Goal: Navigation & Orientation: Go to known website

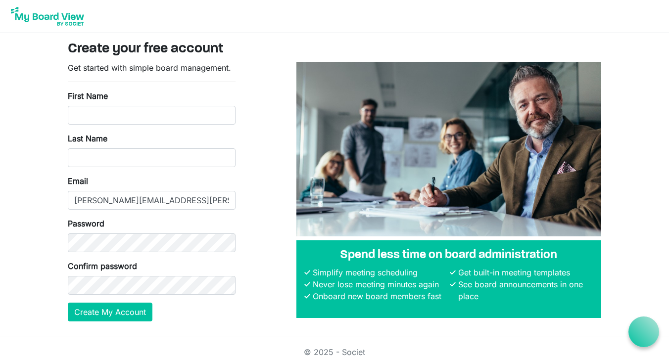
click at [48, 17] on img at bounding box center [47, 16] width 79 height 25
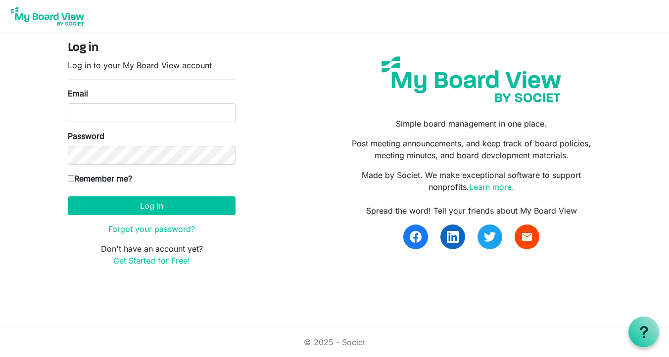
click at [54, 14] on img at bounding box center [47, 16] width 79 height 25
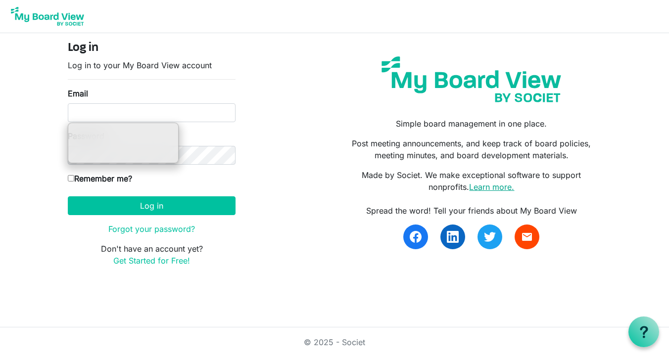
click at [479, 183] on link "Learn more." at bounding box center [491, 187] width 45 height 10
